Goal: Learn about a topic

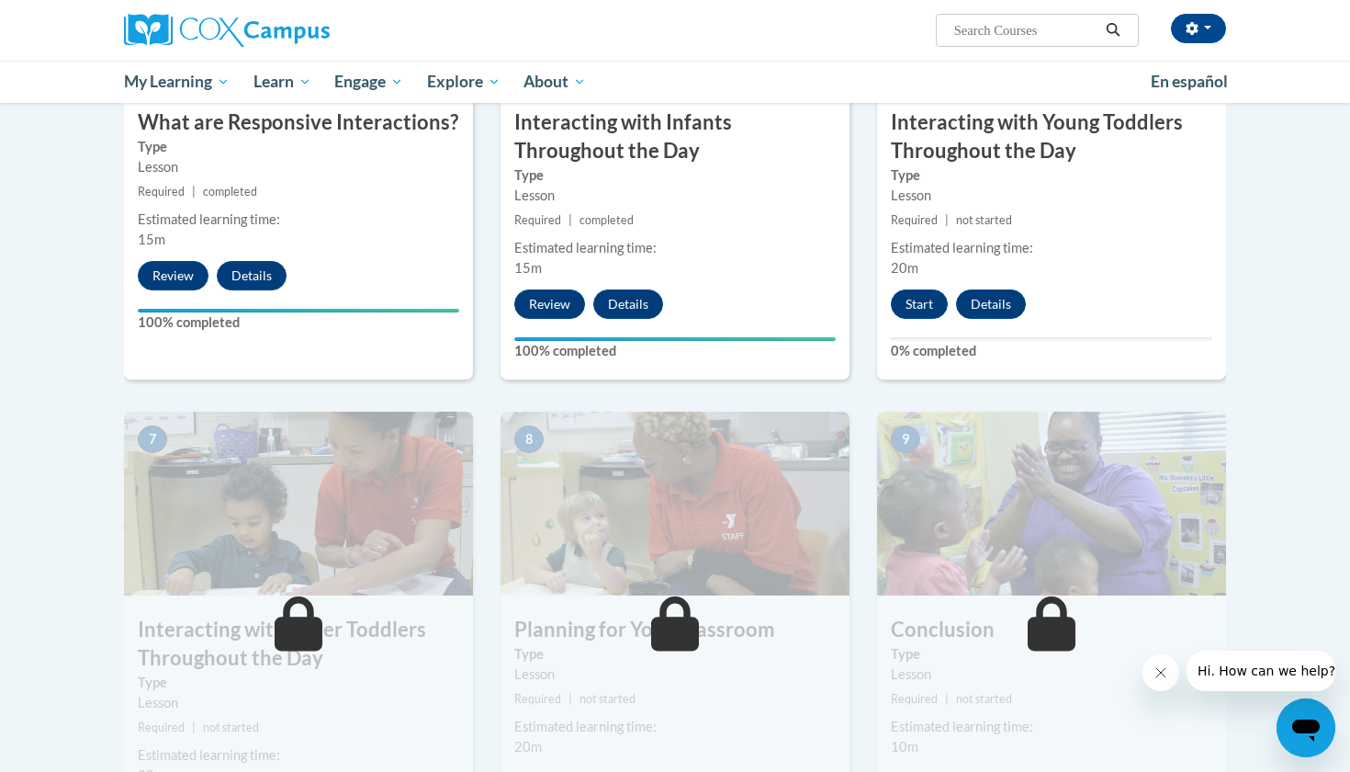
scroll to position [1089, 0]
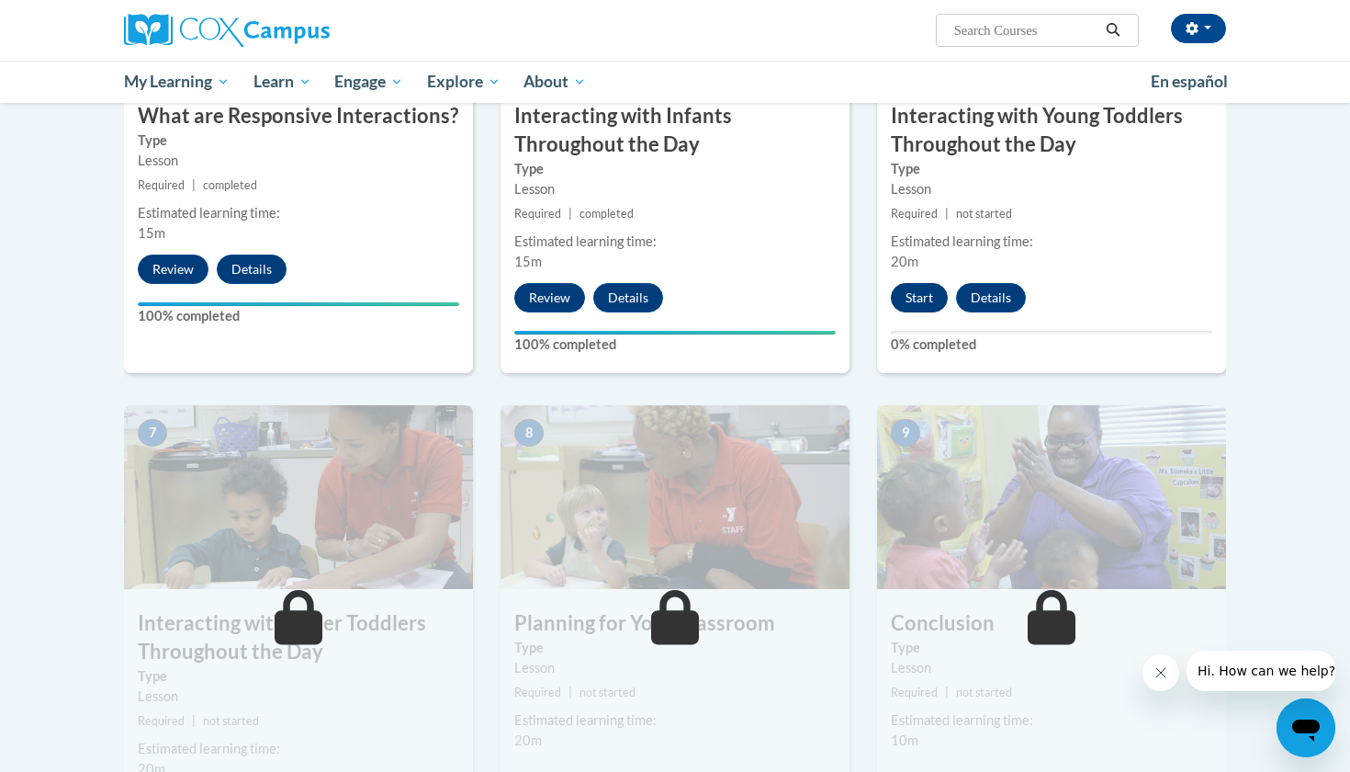
click at [916, 283] on button "Start" at bounding box center [919, 297] width 57 height 29
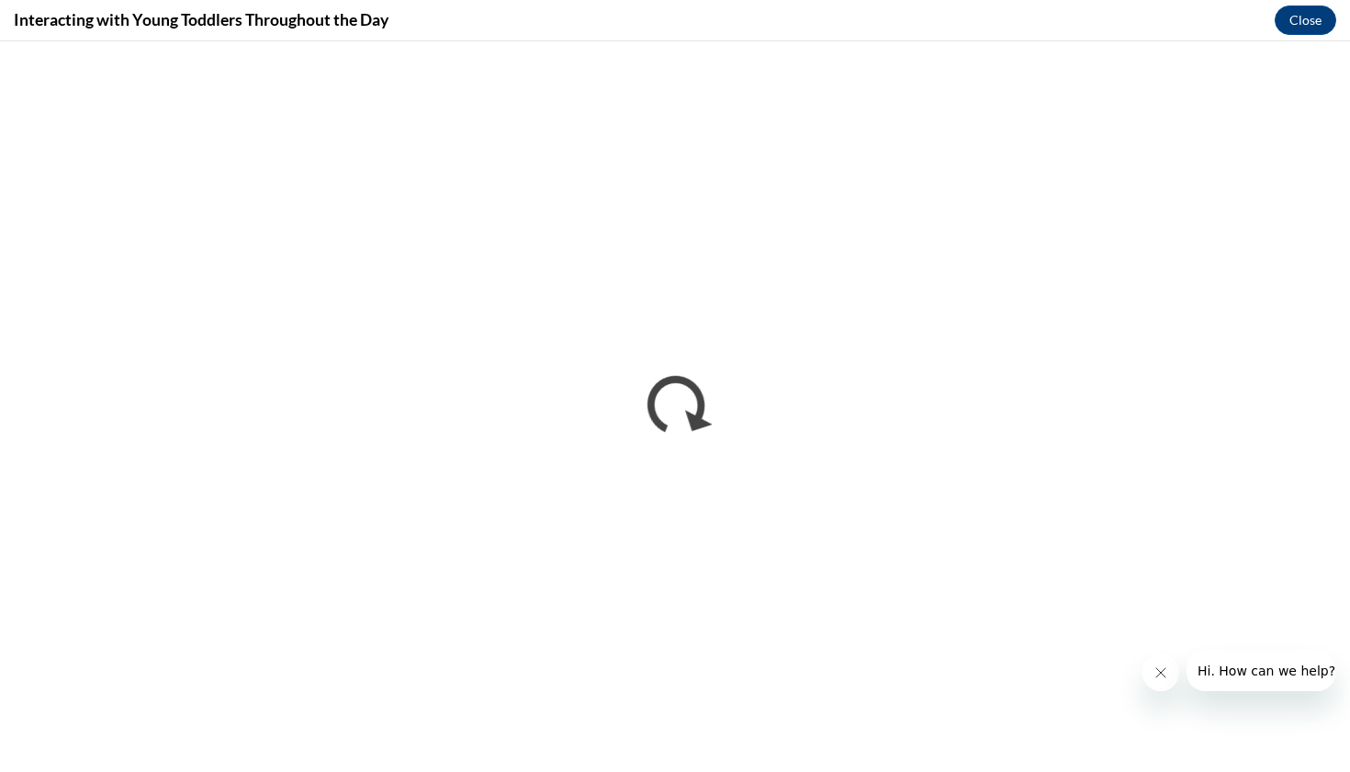
scroll to position [0, 0]
